Goal: Information Seeking & Learning: Learn about a topic

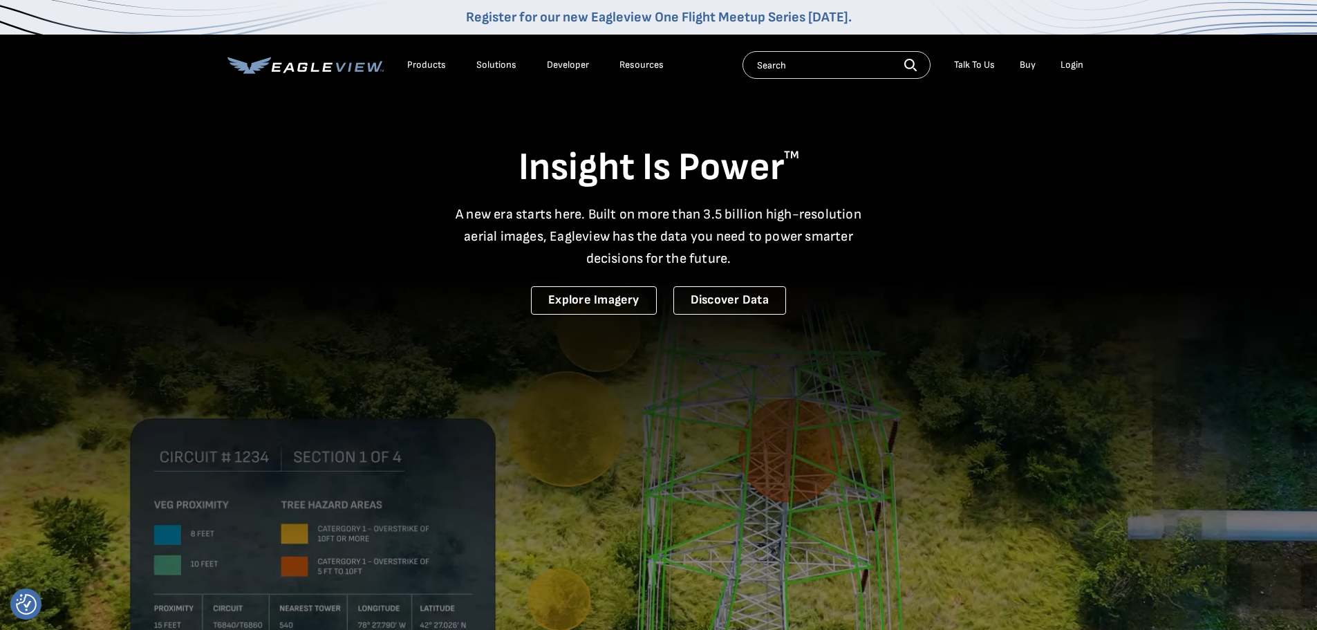
click at [420, 60] on div "Products" at bounding box center [426, 65] width 39 height 12
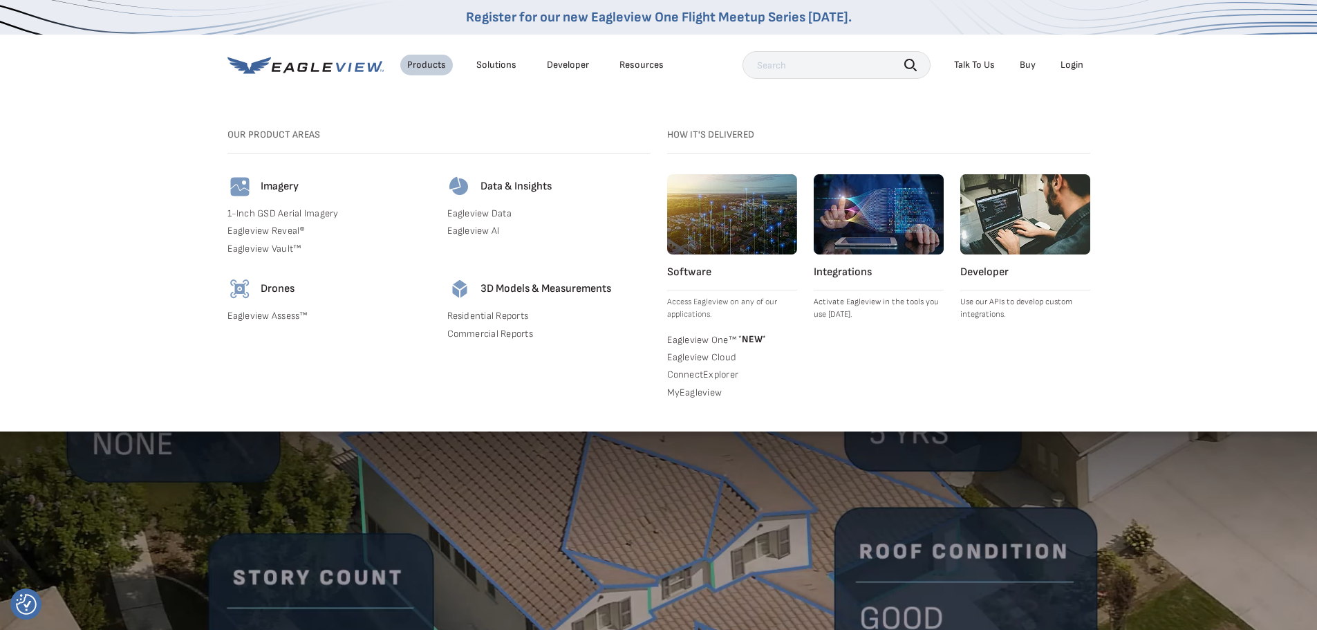
click at [851, 272] on h4 "Integrations" at bounding box center [879, 273] width 130 height 14
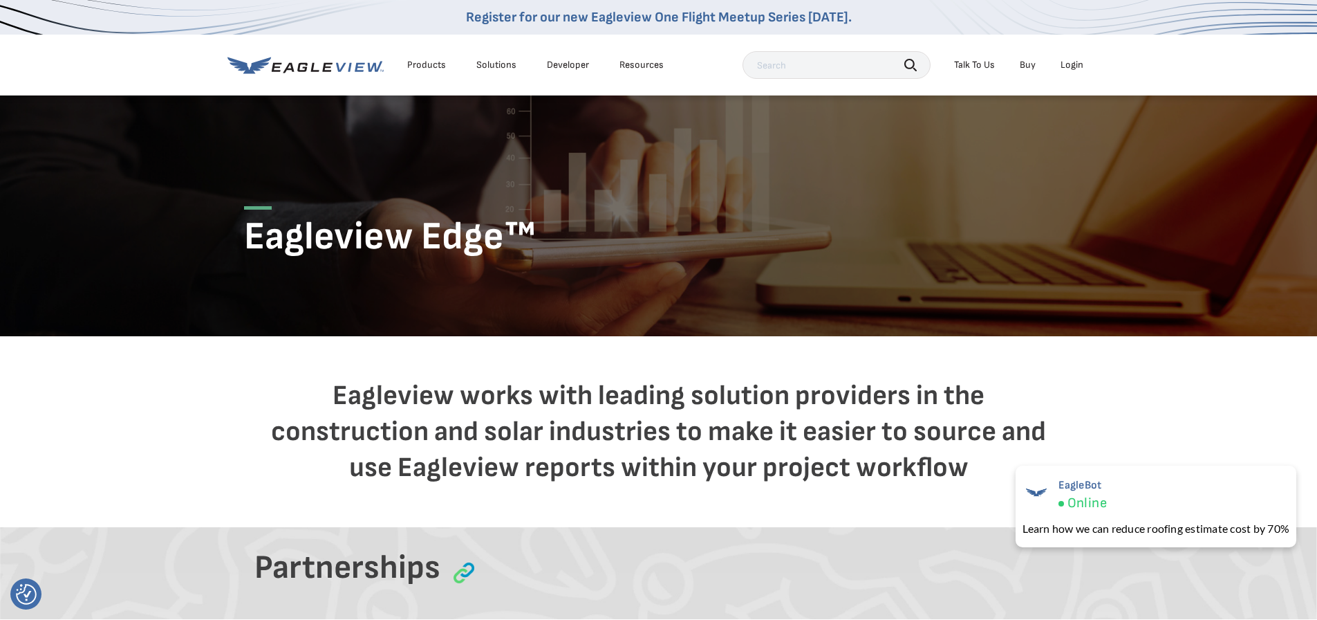
click at [429, 68] on div "Products" at bounding box center [426, 65] width 39 height 12
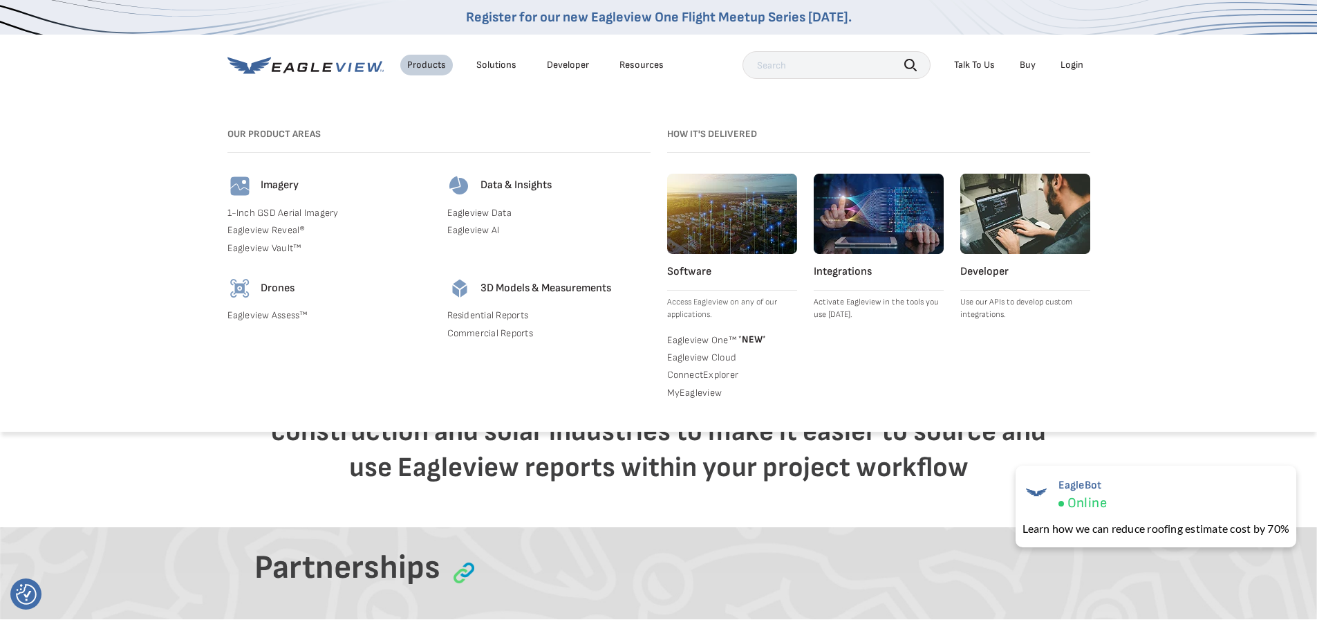
click at [983, 67] on div "Talk To Us" at bounding box center [974, 65] width 41 height 12
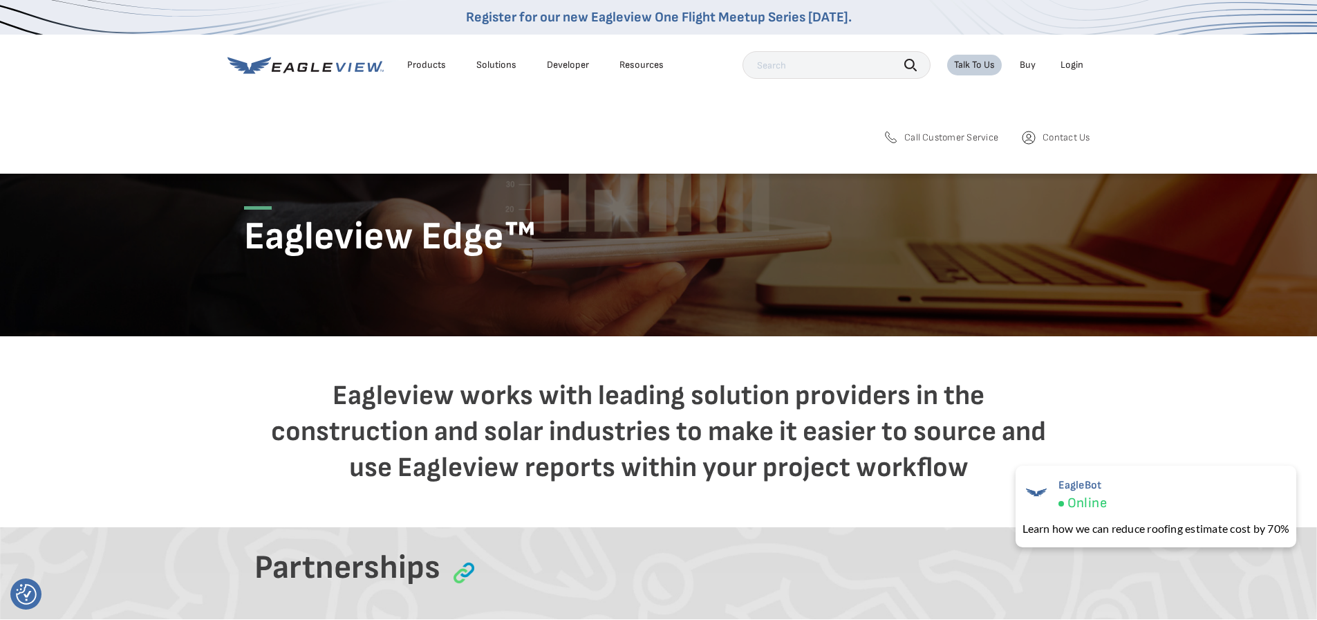
click at [642, 69] on div "Resources" at bounding box center [642, 65] width 44 height 12
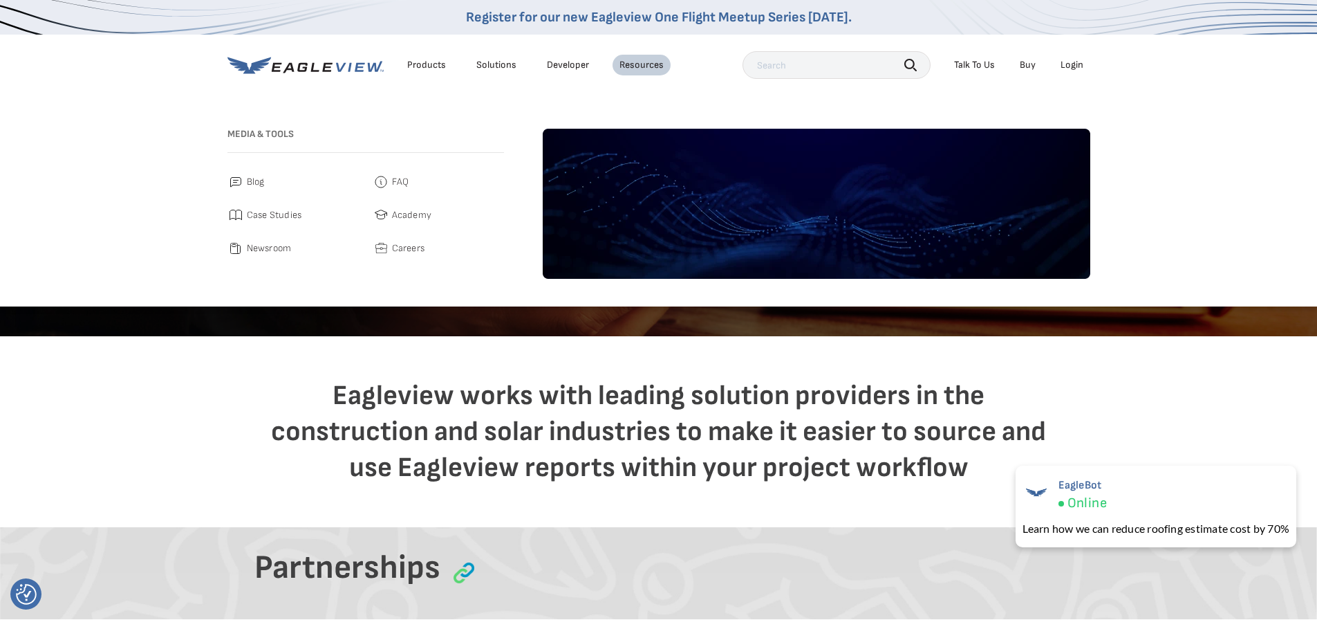
click at [402, 186] on span "FAQ" at bounding box center [400, 182] width 17 height 17
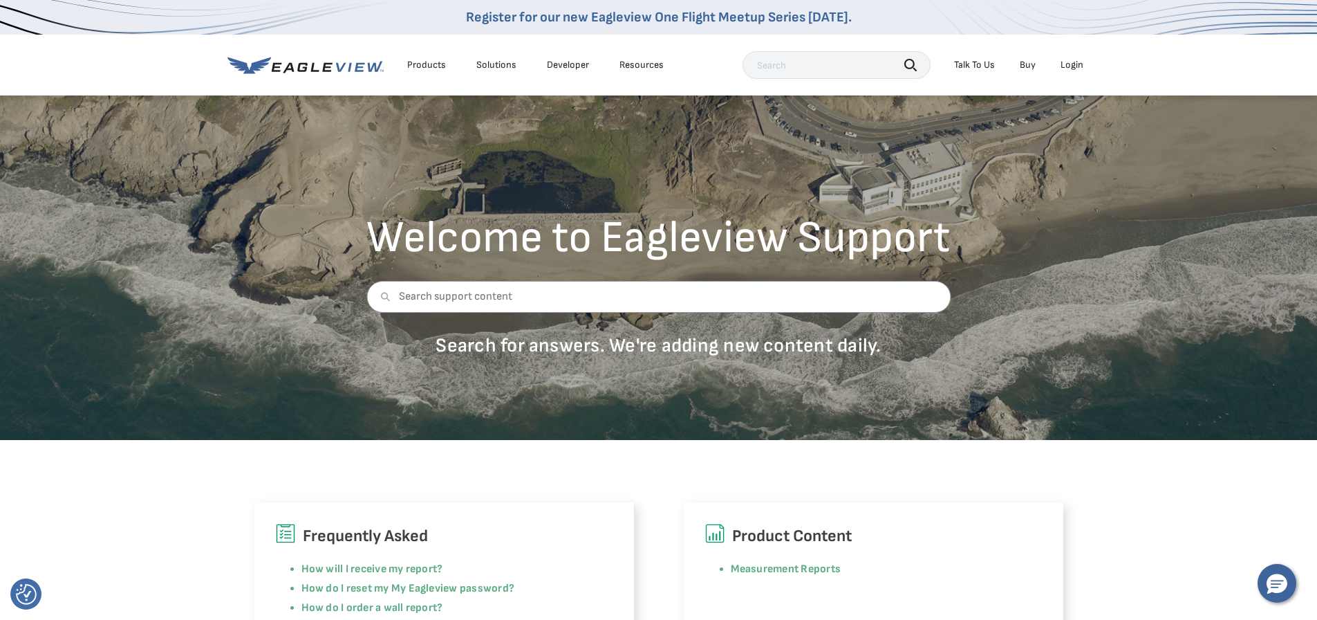
click at [553, 65] on link "Developer" at bounding box center [568, 65] width 42 height 12
click at [509, 69] on div "Solutions" at bounding box center [496, 65] width 40 height 12
click at [633, 422] on div "Welcome to Eagleview Support Search for answers. We're adding new content daily." at bounding box center [658, 267] width 1317 height 346
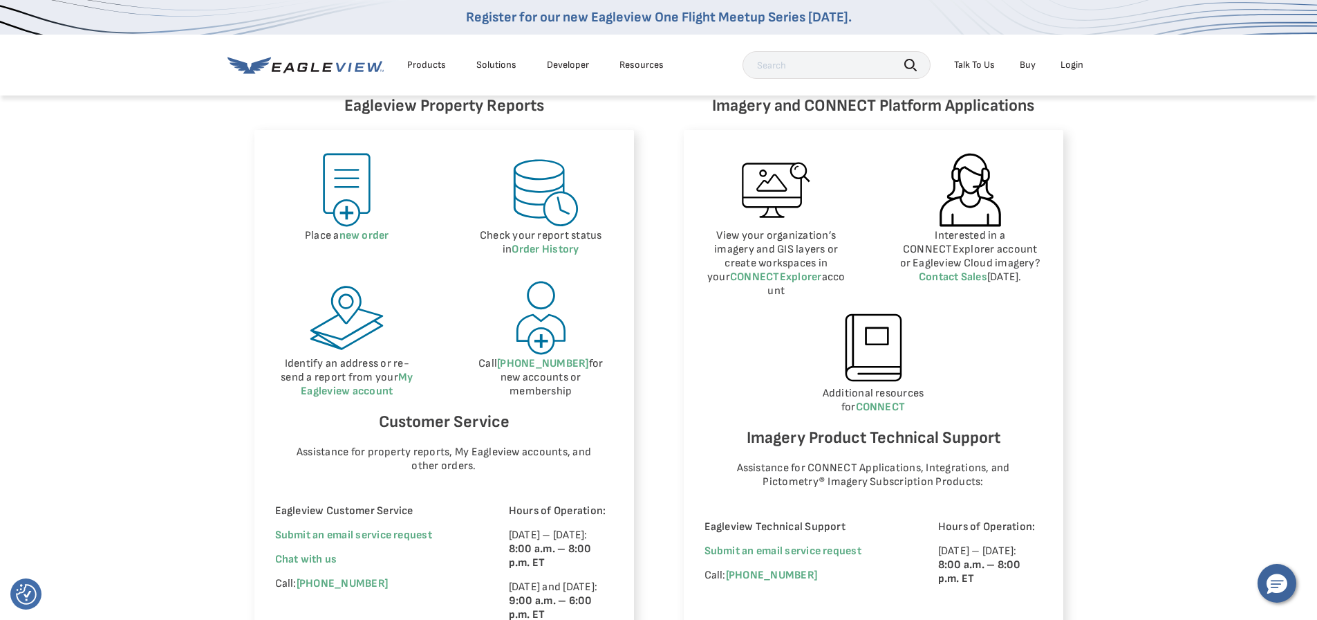
scroll to position [692, 0]
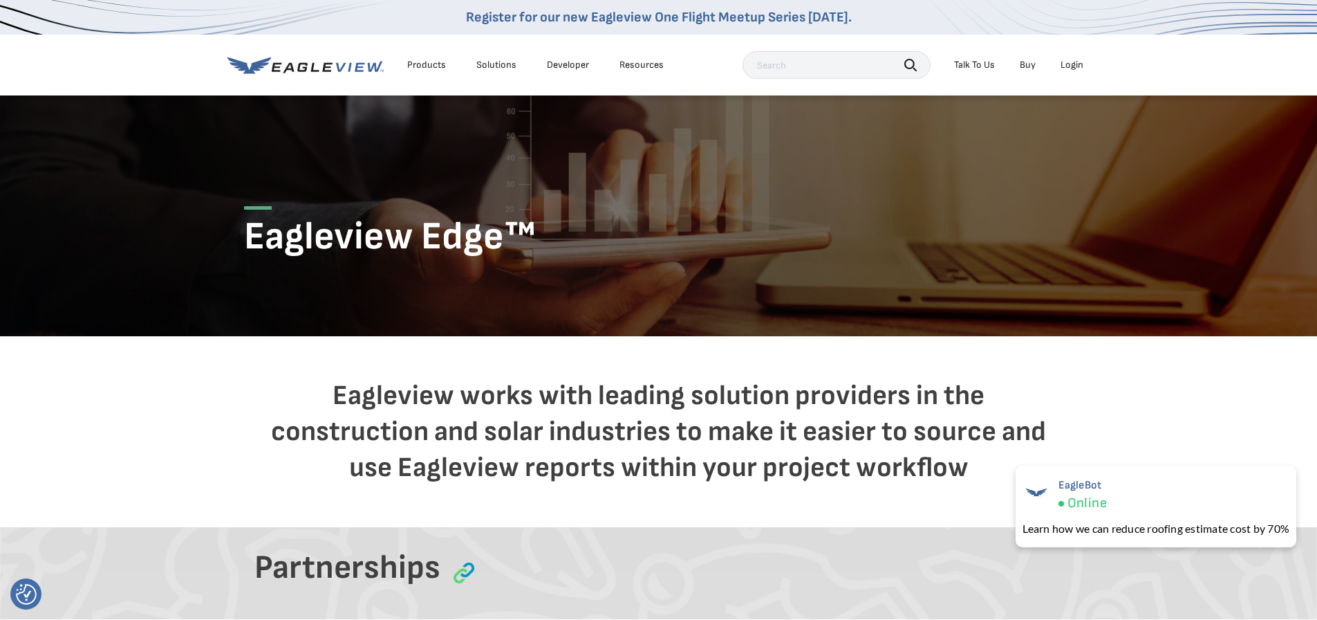
click at [568, 64] on link "Developer" at bounding box center [568, 65] width 42 height 12
click at [414, 66] on div "Products" at bounding box center [426, 65] width 39 height 12
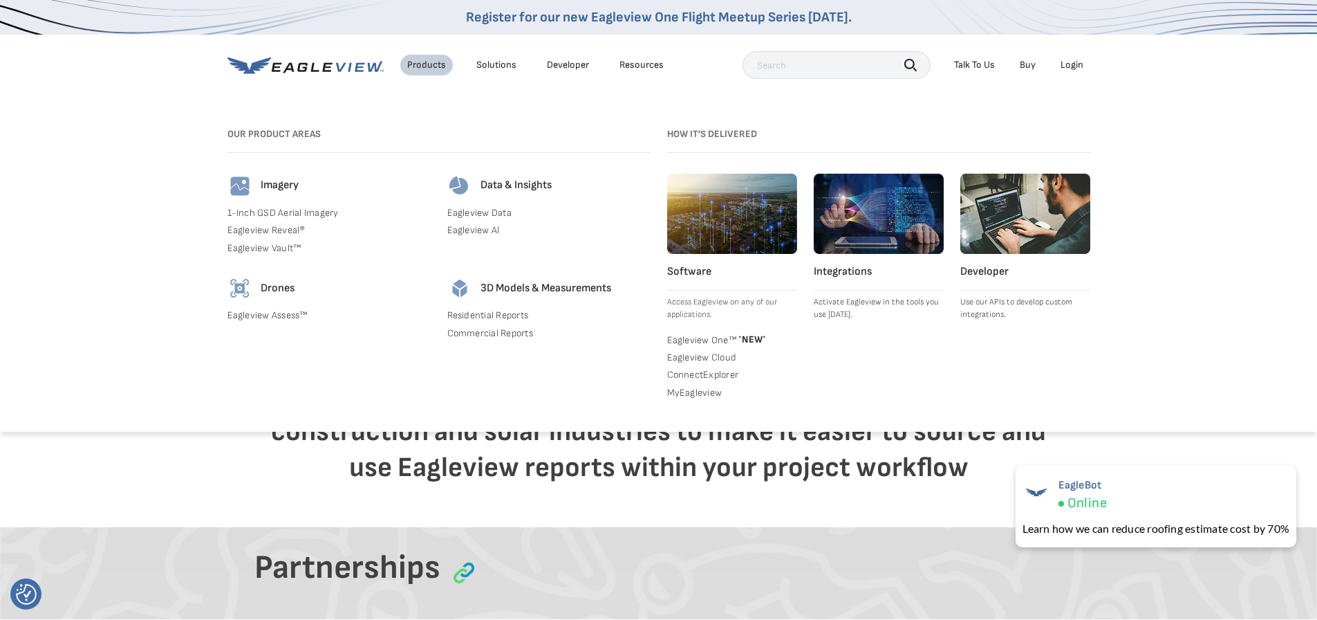
click at [498, 316] on link "Residential Reports" at bounding box center [548, 315] width 203 height 12
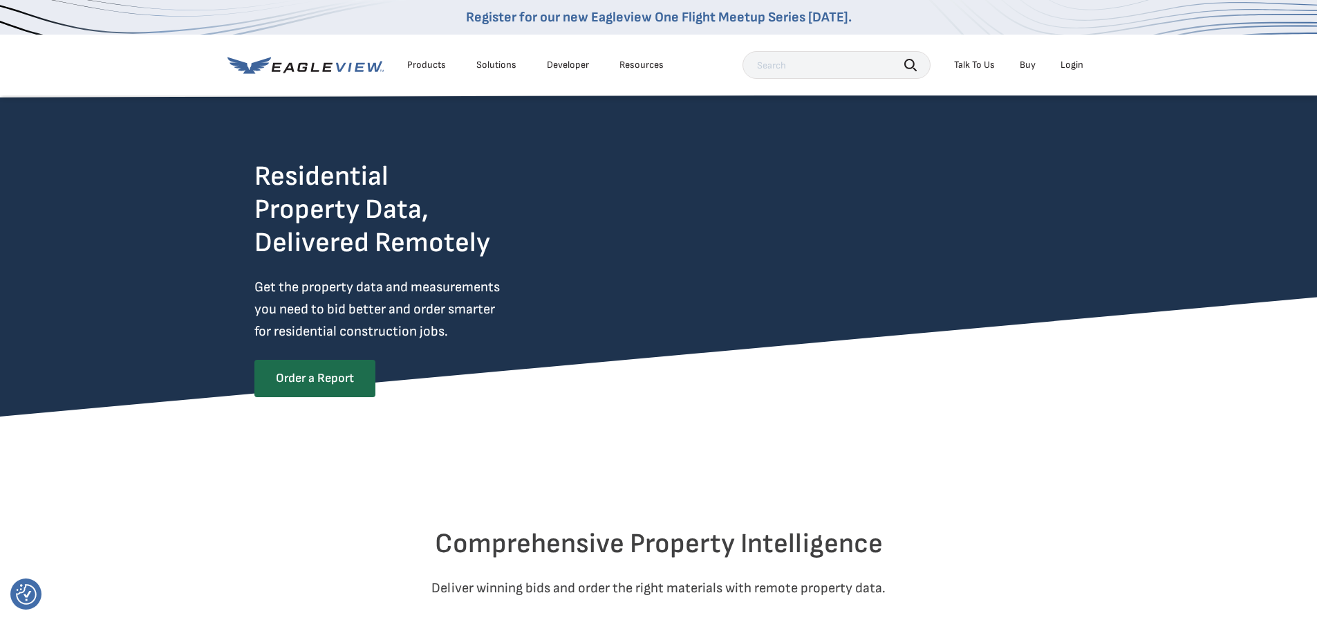
click at [438, 66] on div "Products" at bounding box center [426, 65] width 39 height 12
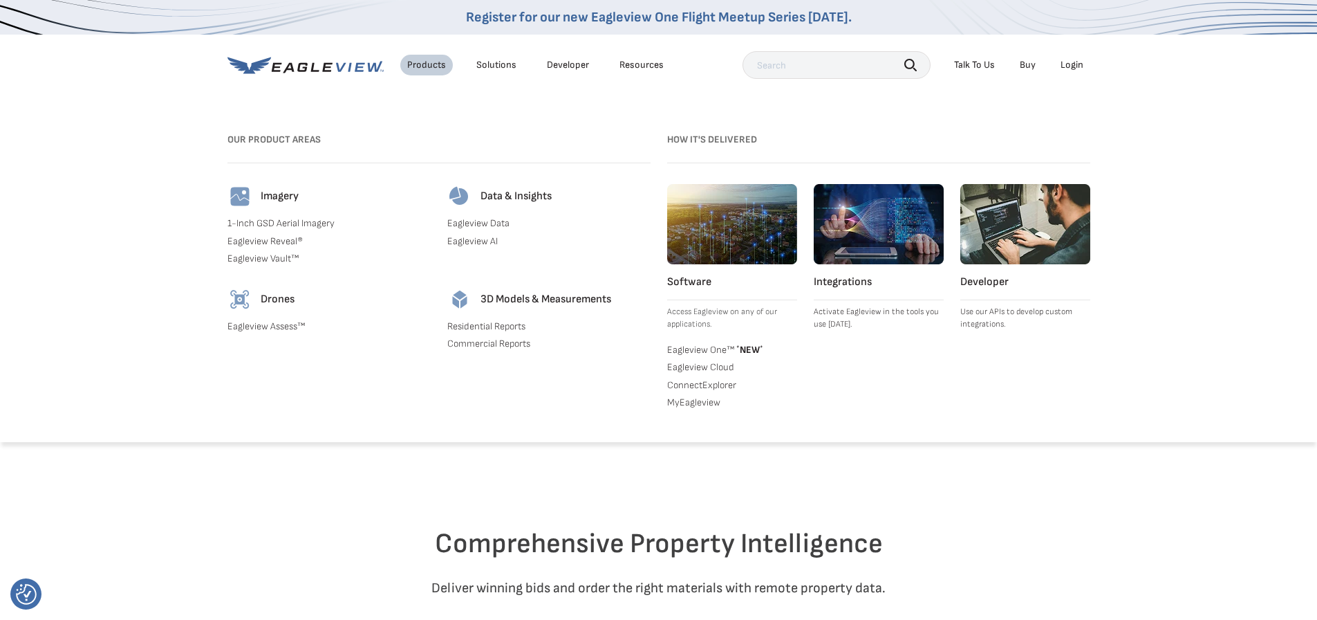
click at [471, 225] on link "Eagleview Data" at bounding box center [548, 223] width 203 height 12
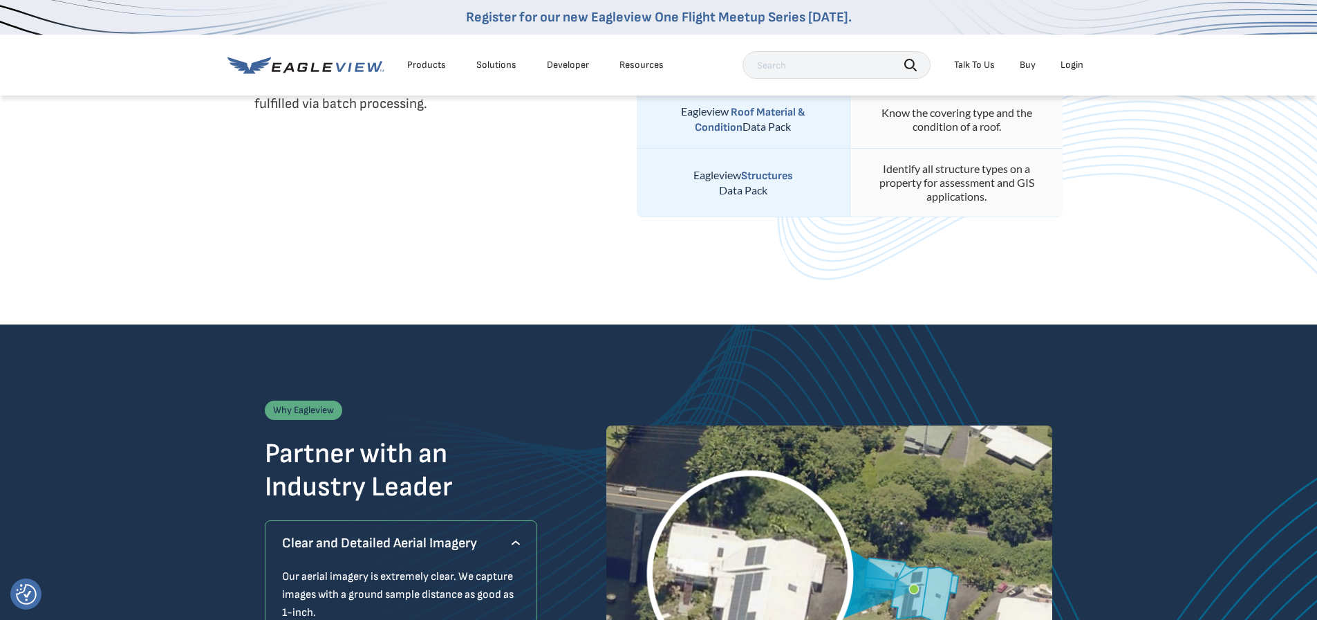
scroll to position [1153, 0]
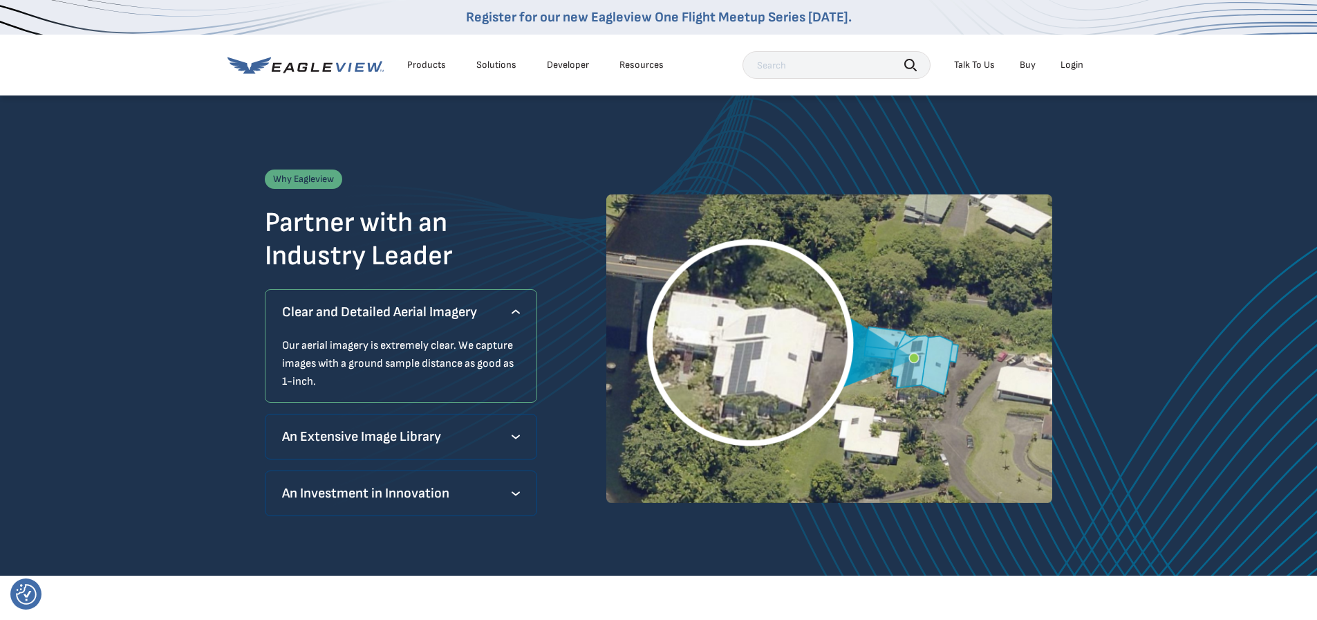
click at [458, 441] on p "An Extensive Image Library" at bounding box center [401, 436] width 239 height 22
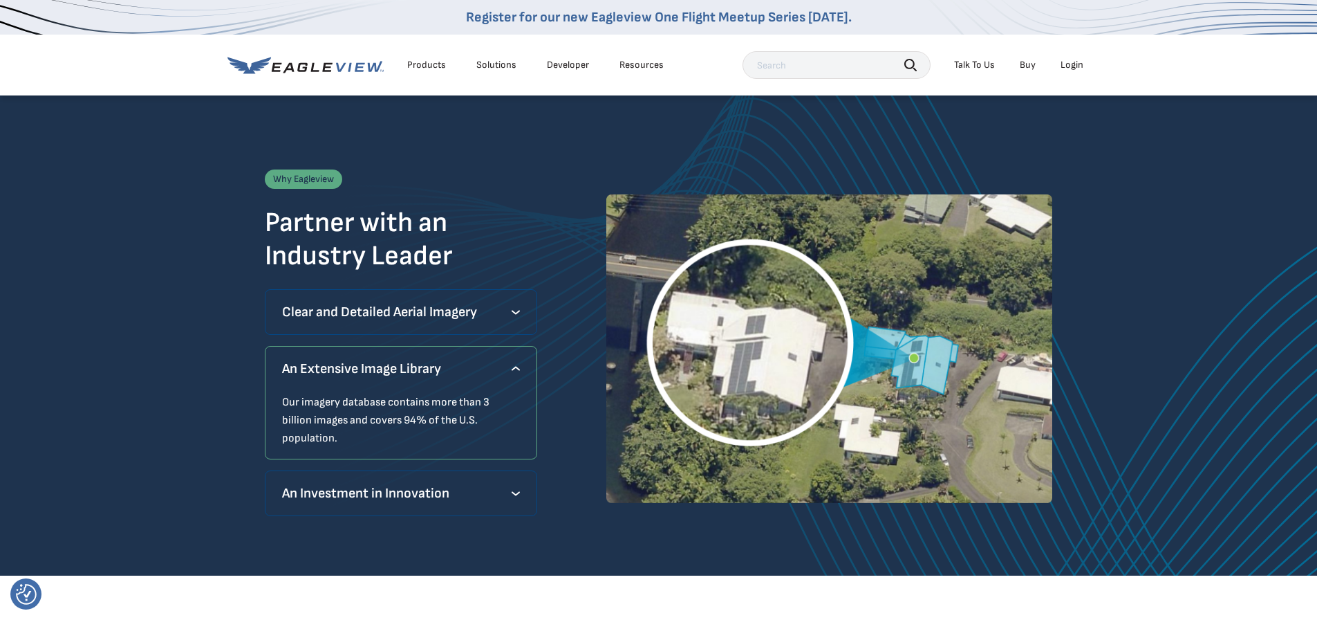
click at [319, 307] on p "Clear and Detailed Aerial Imagery" at bounding box center [401, 312] width 239 height 22
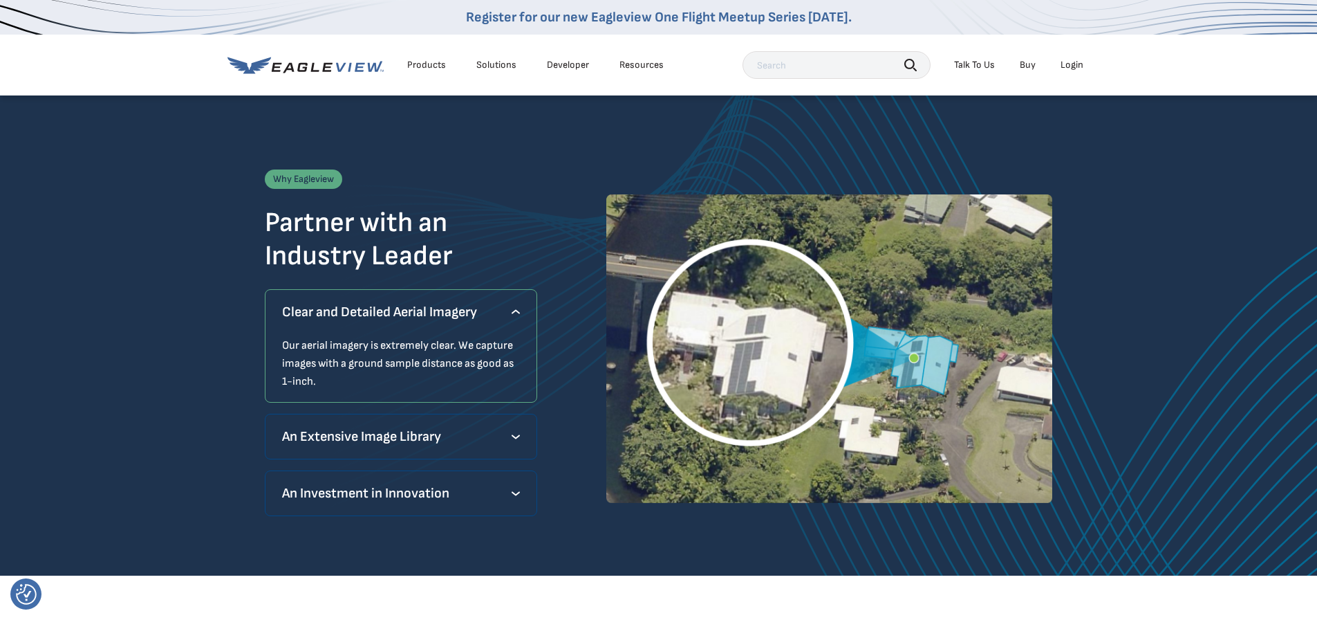
click at [366, 434] on p "An Extensive Image Library" at bounding box center [401, 436] width 239 height 22
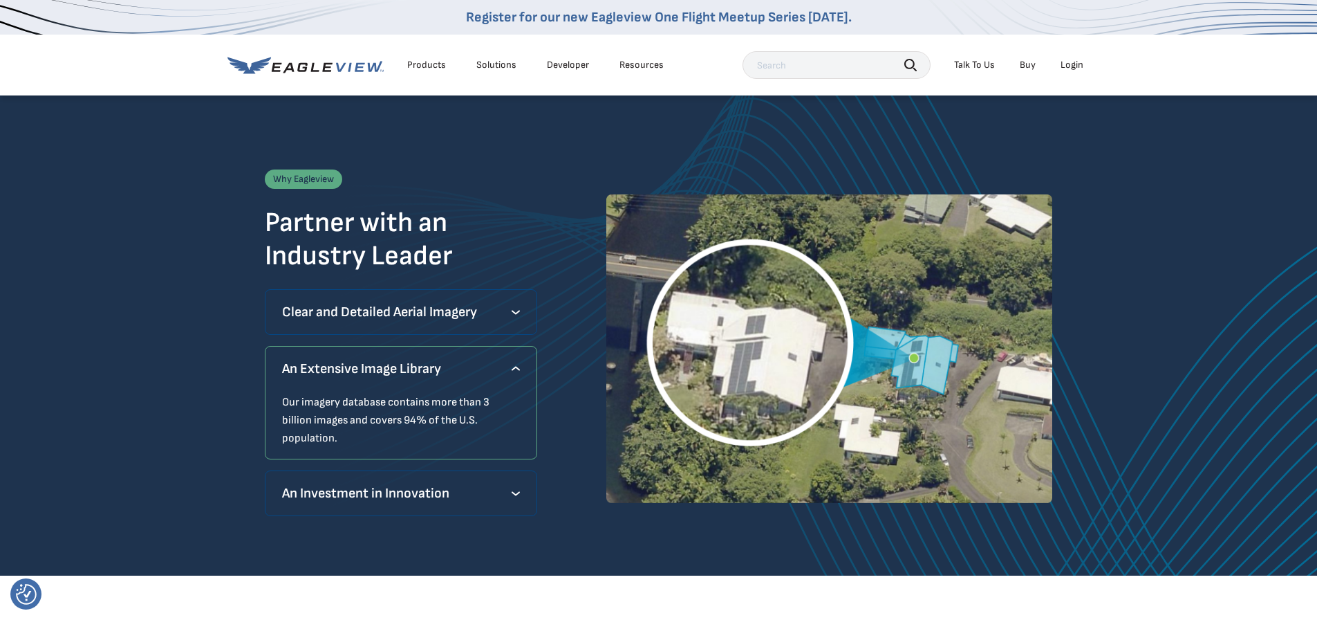
click at [370, 482] on p "An Investment in Innovation" at bounding box center [401, 493] width 239 height 22
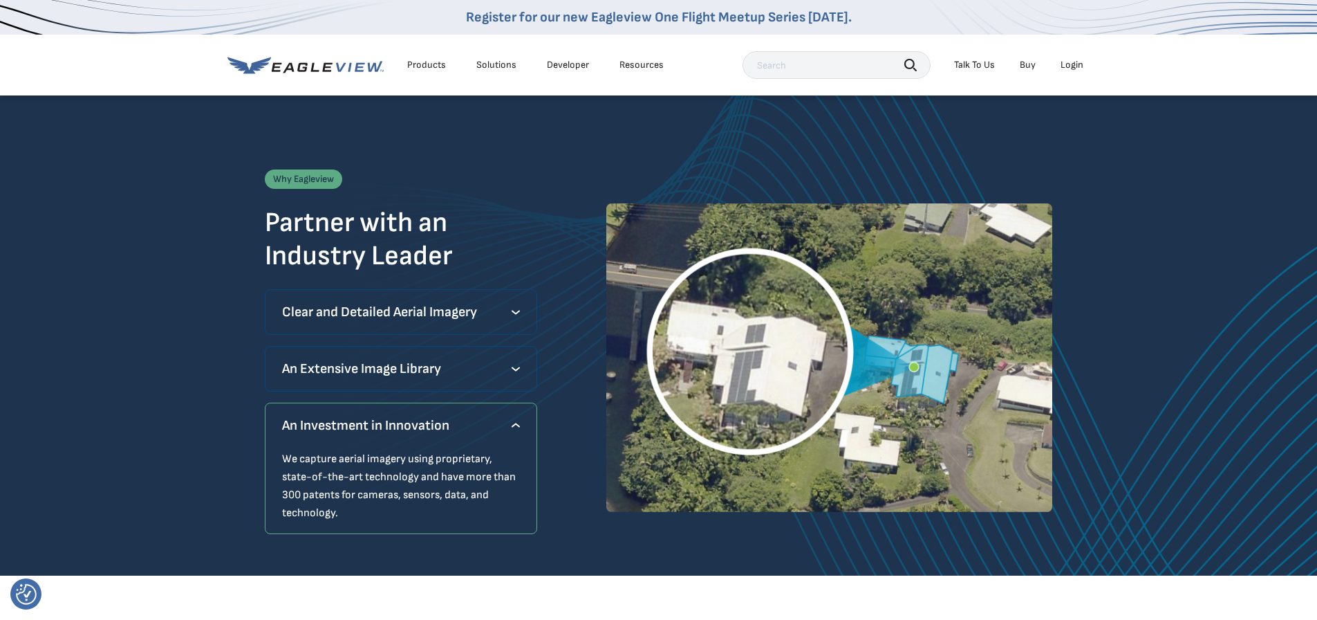
click at [411, 369] on p "An Extensive Image Library" at bounding box center [401, 369] width 239 height 22
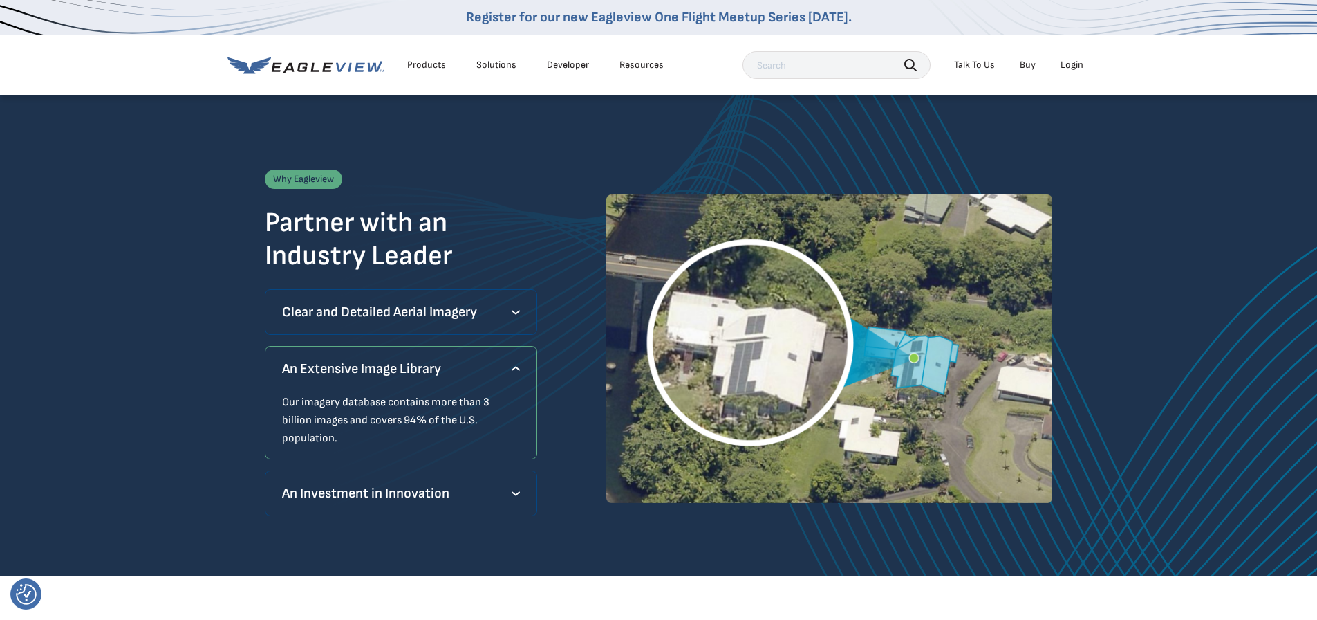
click at [396, 311] on p "Clear and Detailed Aerial Imagery" at bounding box center [401, 312] width 239 height 22
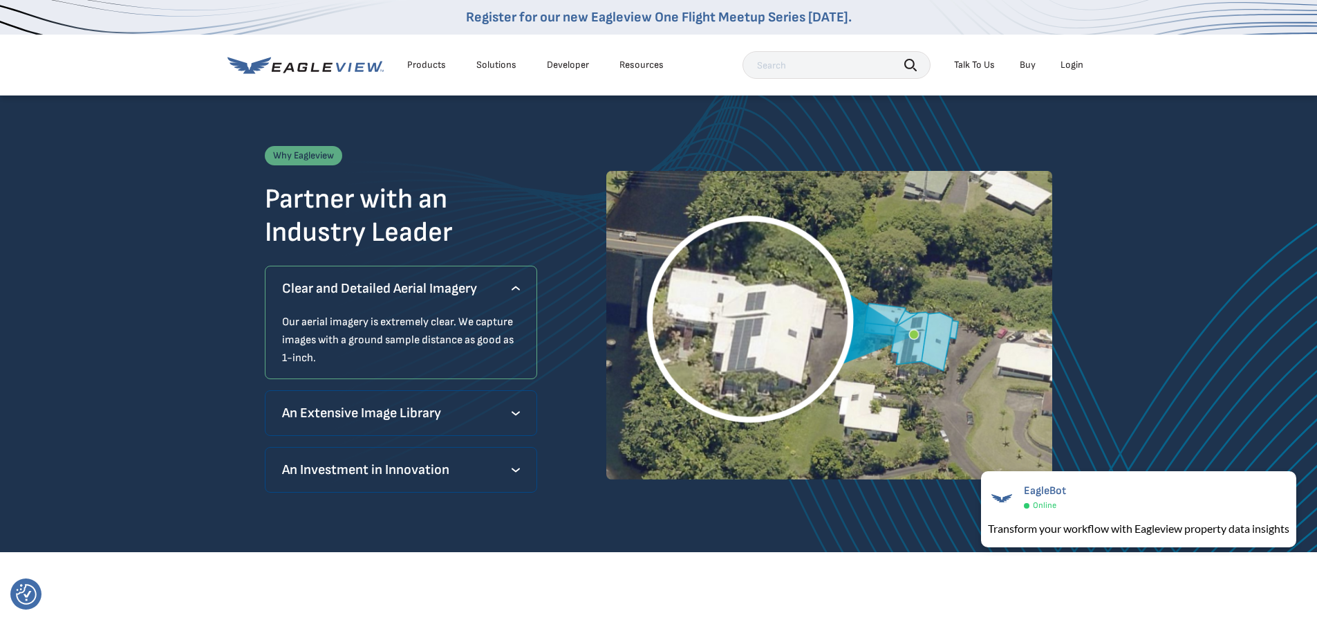
scroll to position [1031, 0]
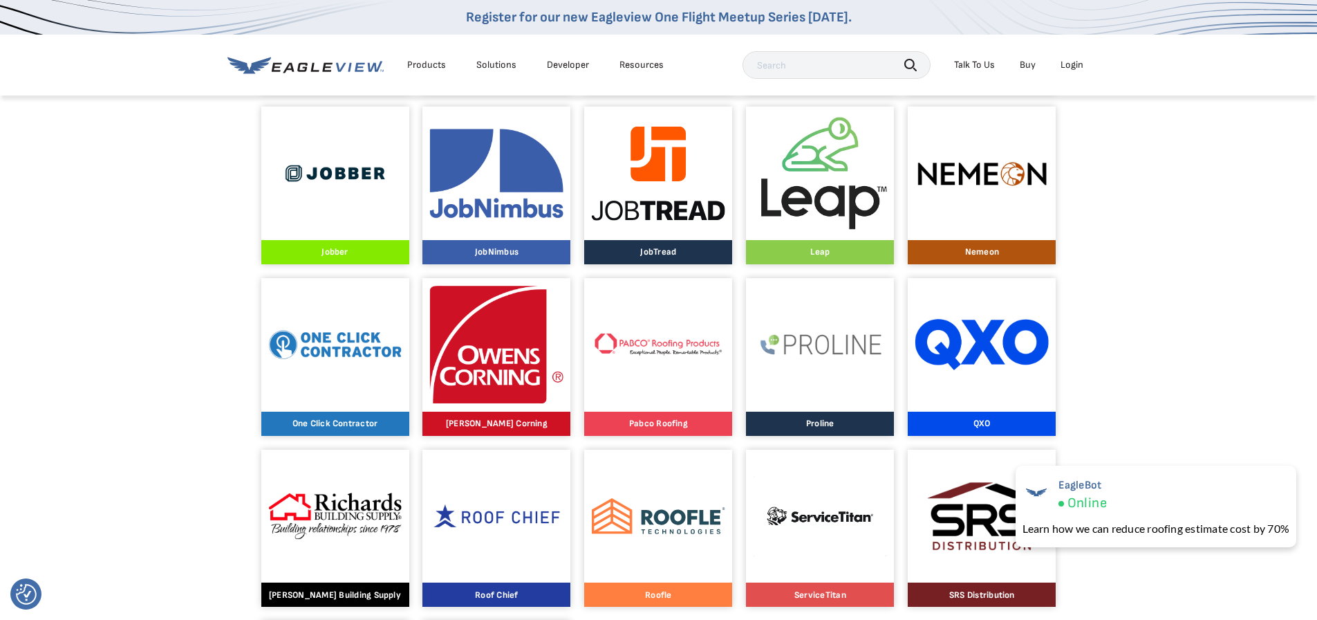
scroll to position [1153, 0]
